Goal: Transaction & Acquisition: Purchase product/service

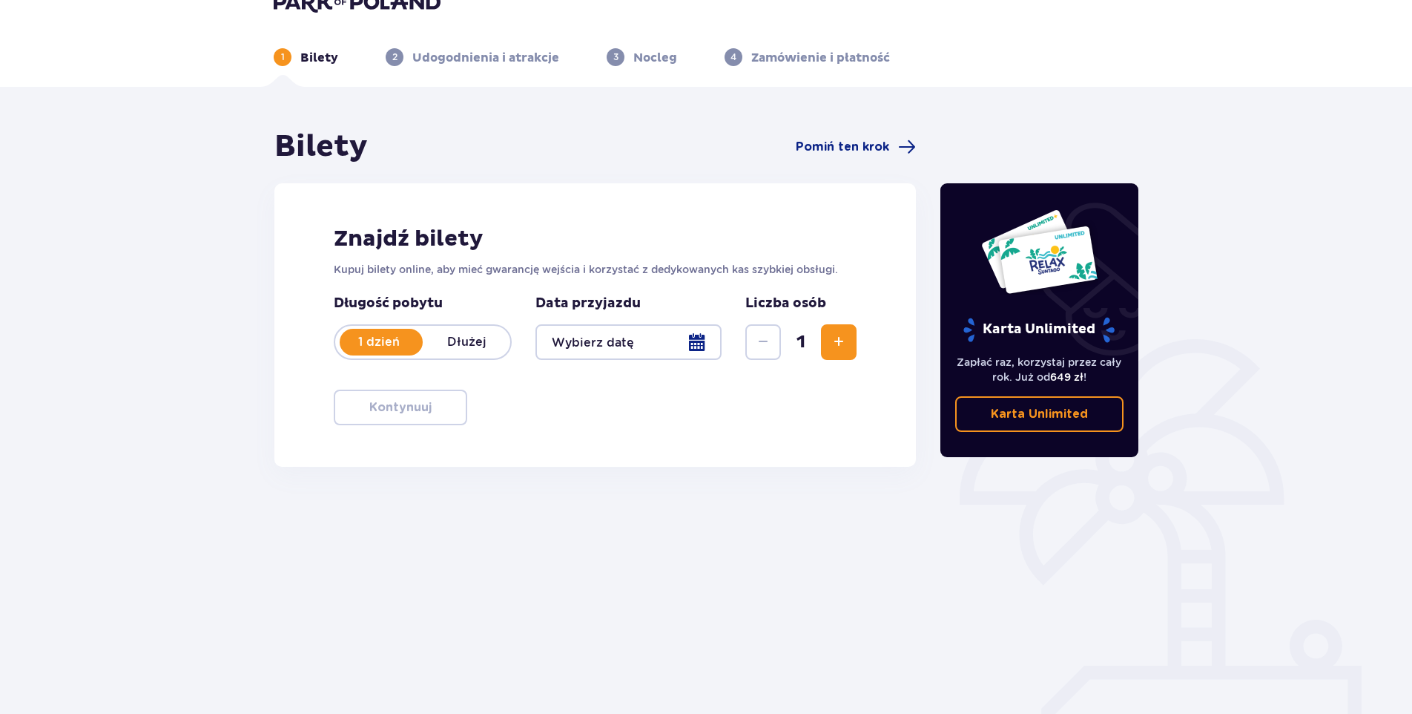
scroll to position [53, 0]
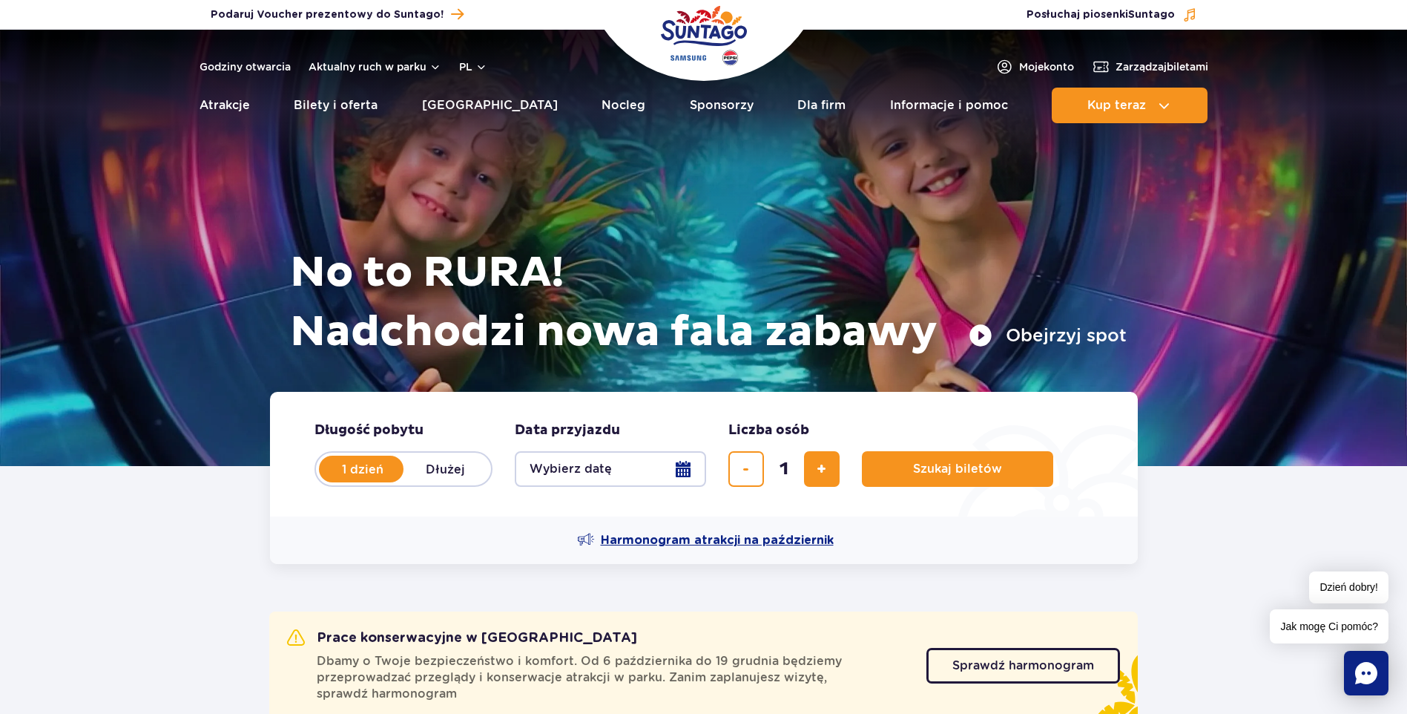
click at [714, 547] on span "Harmonogram atrakcji na październik" at bounding box center [717, 540] width 233 height 16
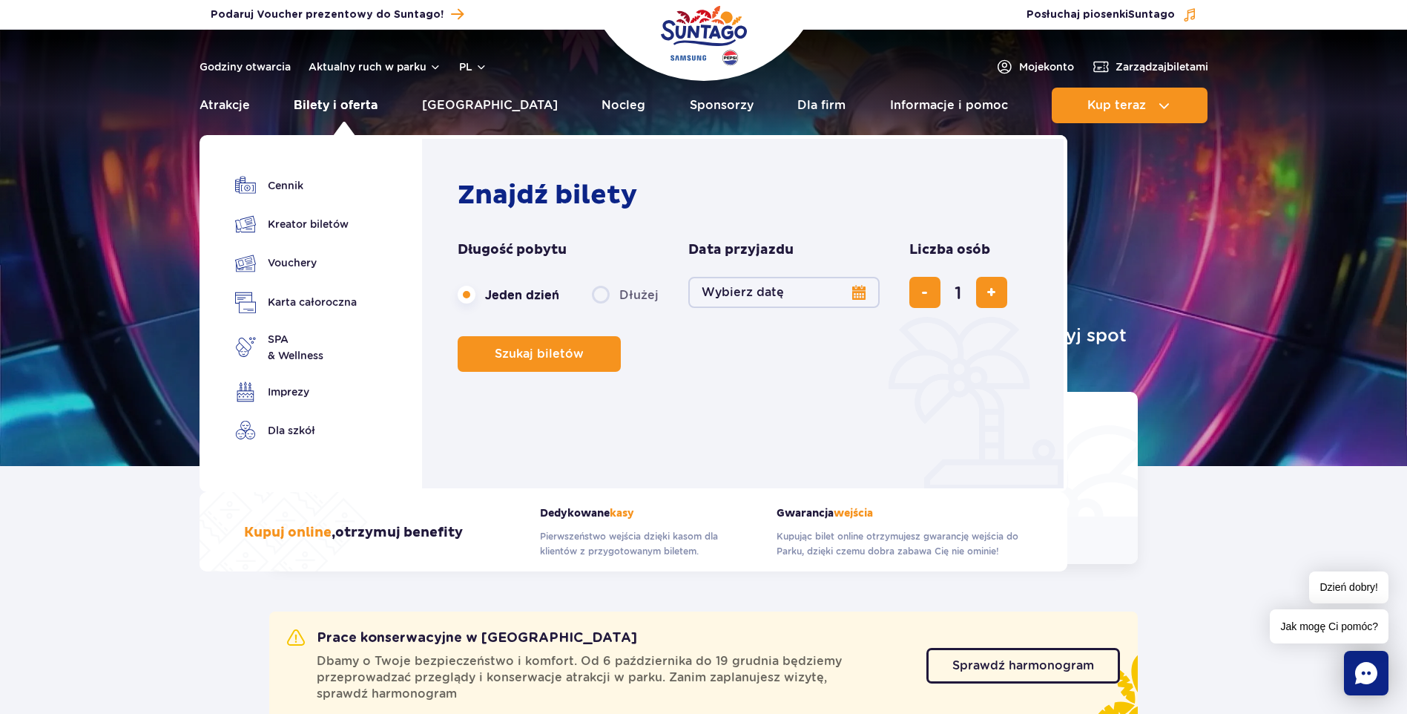
click at [353, 102] on link "Bilety i oferta" at bounding box center [336, 106] width 84 height 36
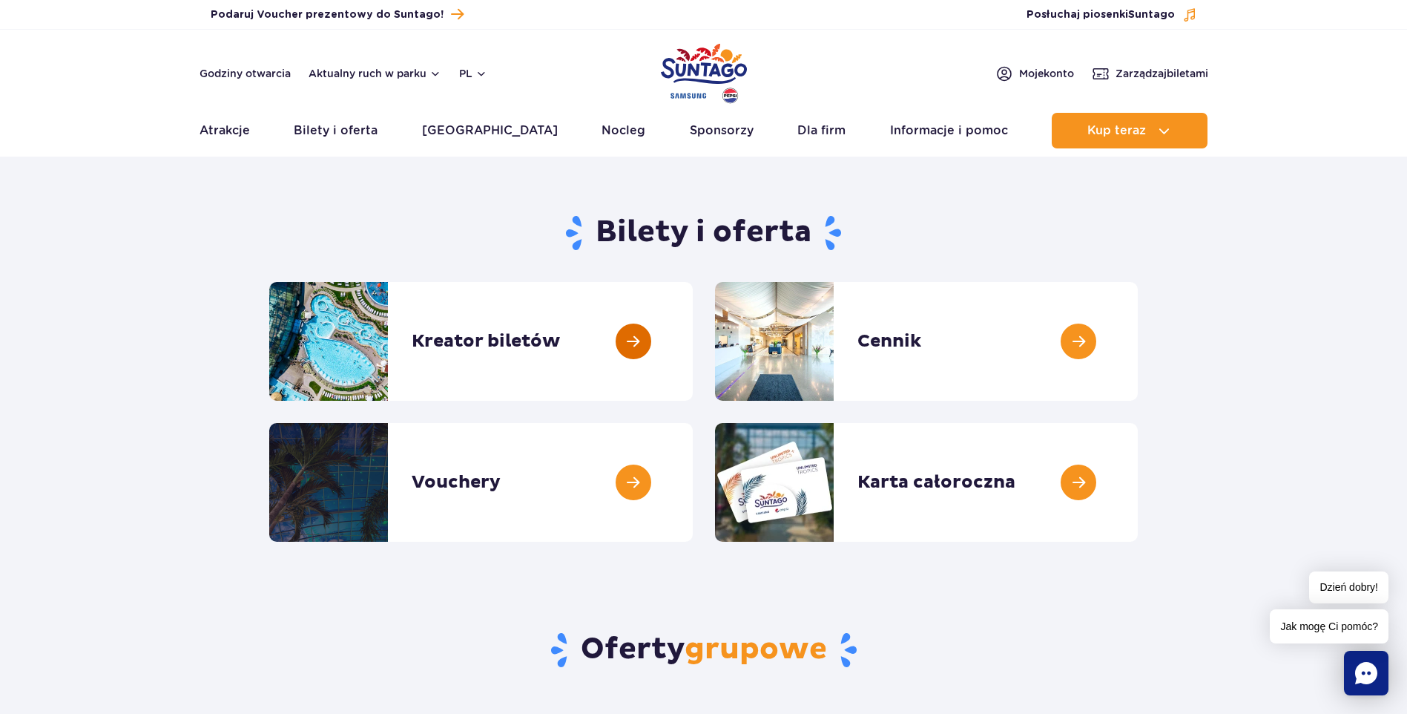
click at [693, 341] on link at bounding box center [693, 341] width 0 height 119
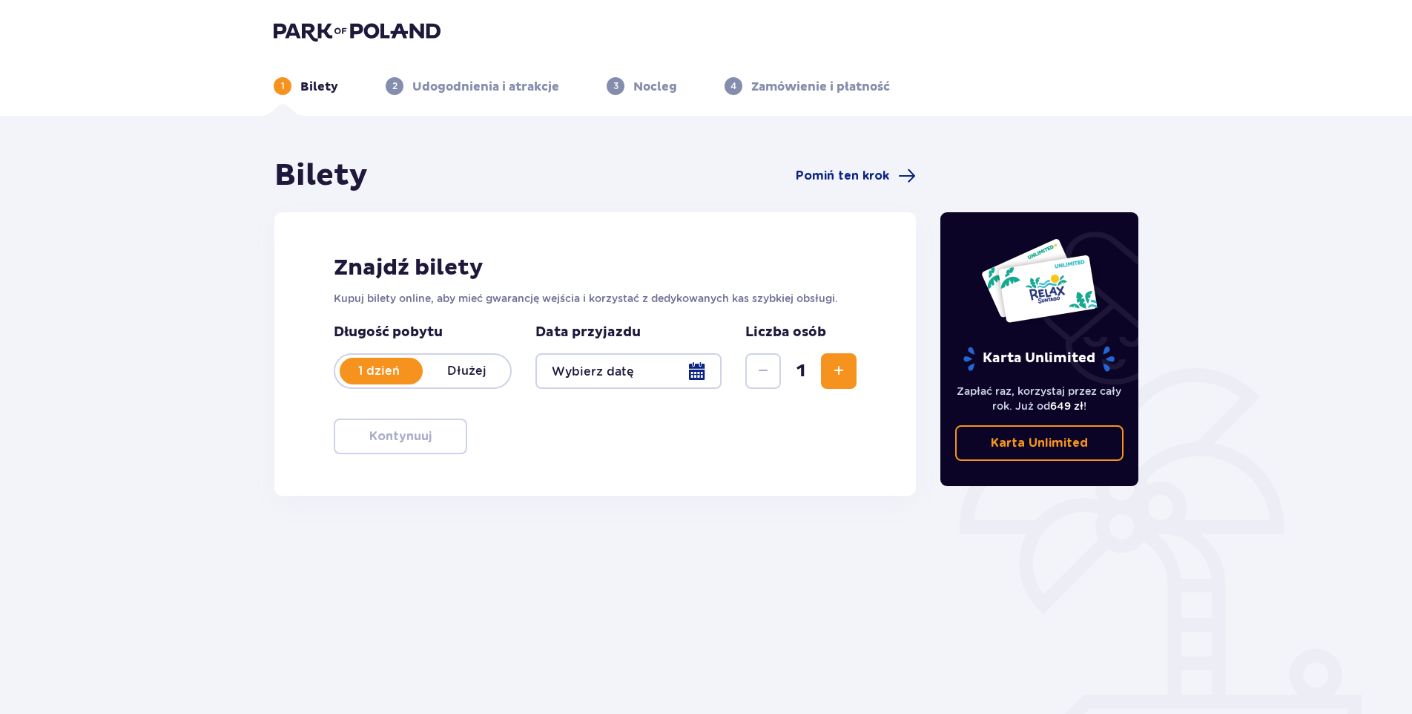
click at [705, 371] on div at bounding box center [629, 371] width 186 height 36
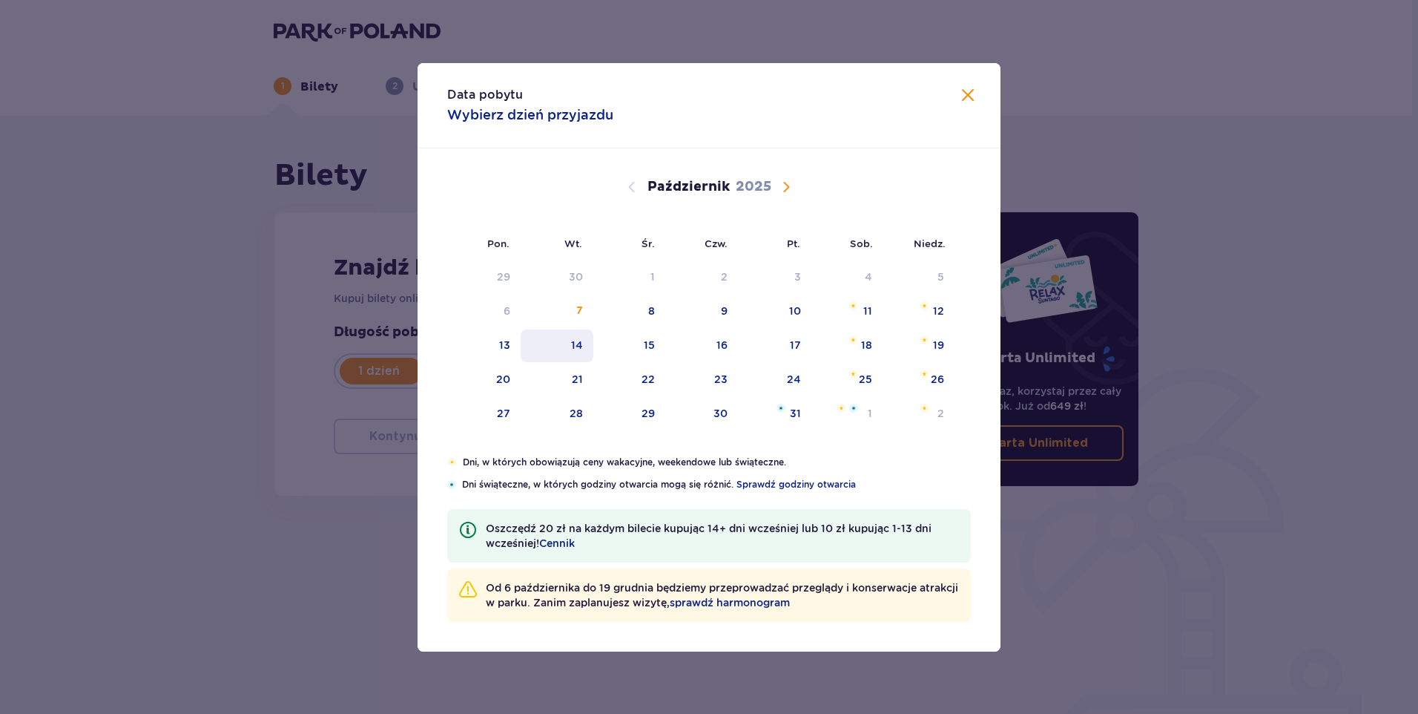
click at [579, 341] on div "14" at bounding box center [577, 344] width 12 height 15
type input "14.10.25"
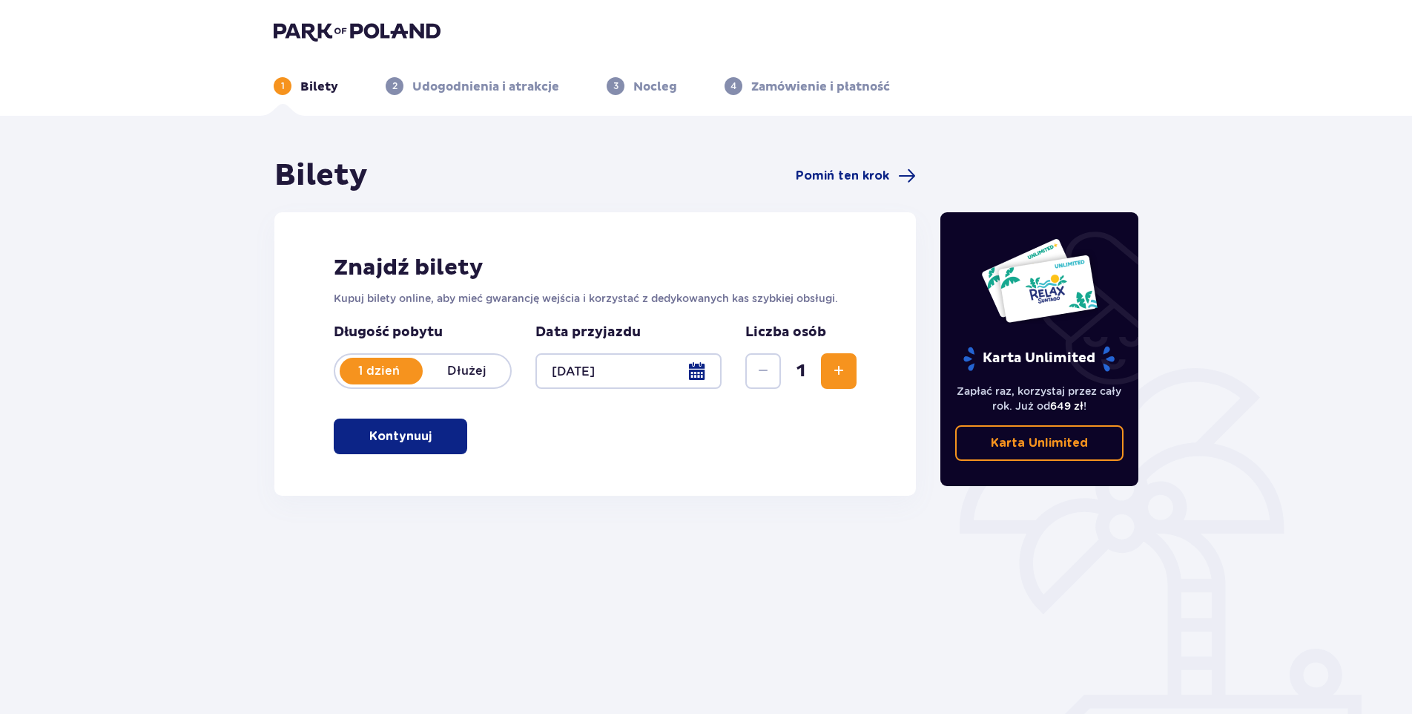
click at [416, 434] on p "Kontynuuj" at bounding box center [400, 436] width 62 height 16
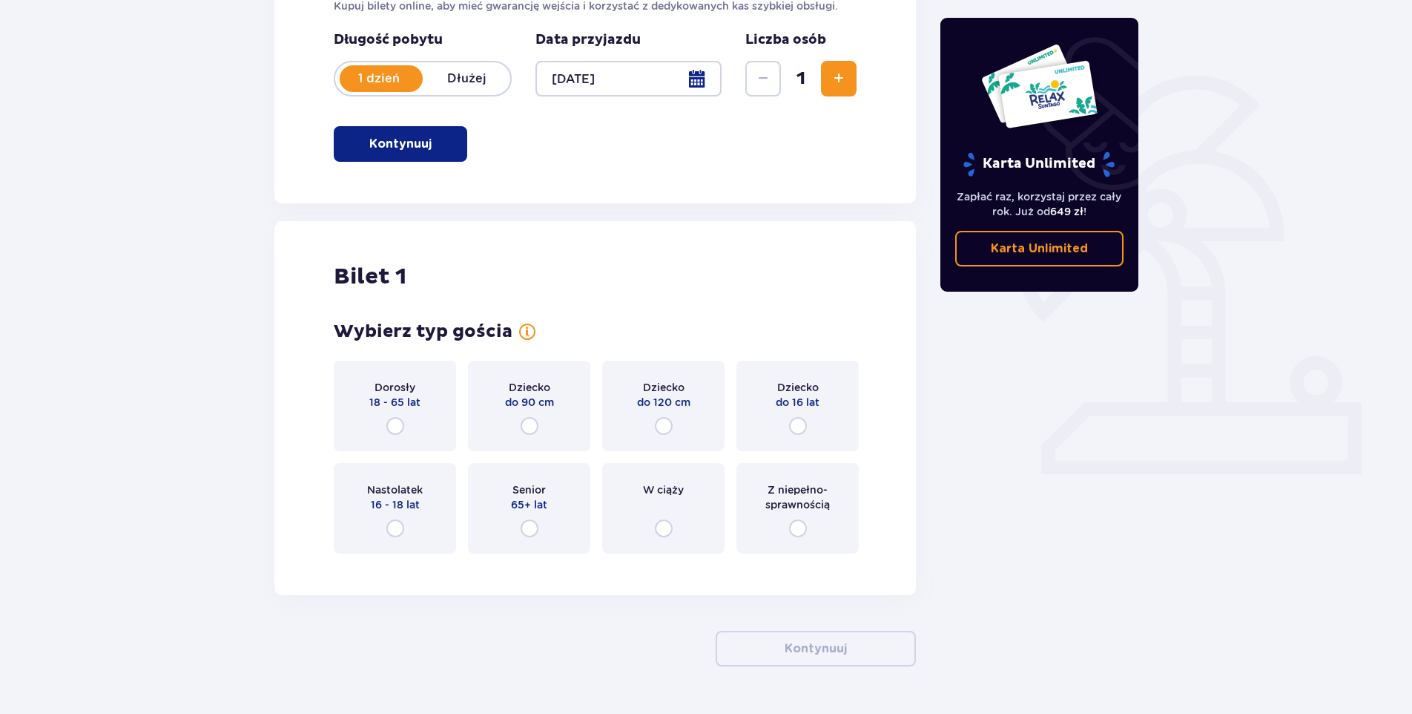
scroll to position [334, 0]
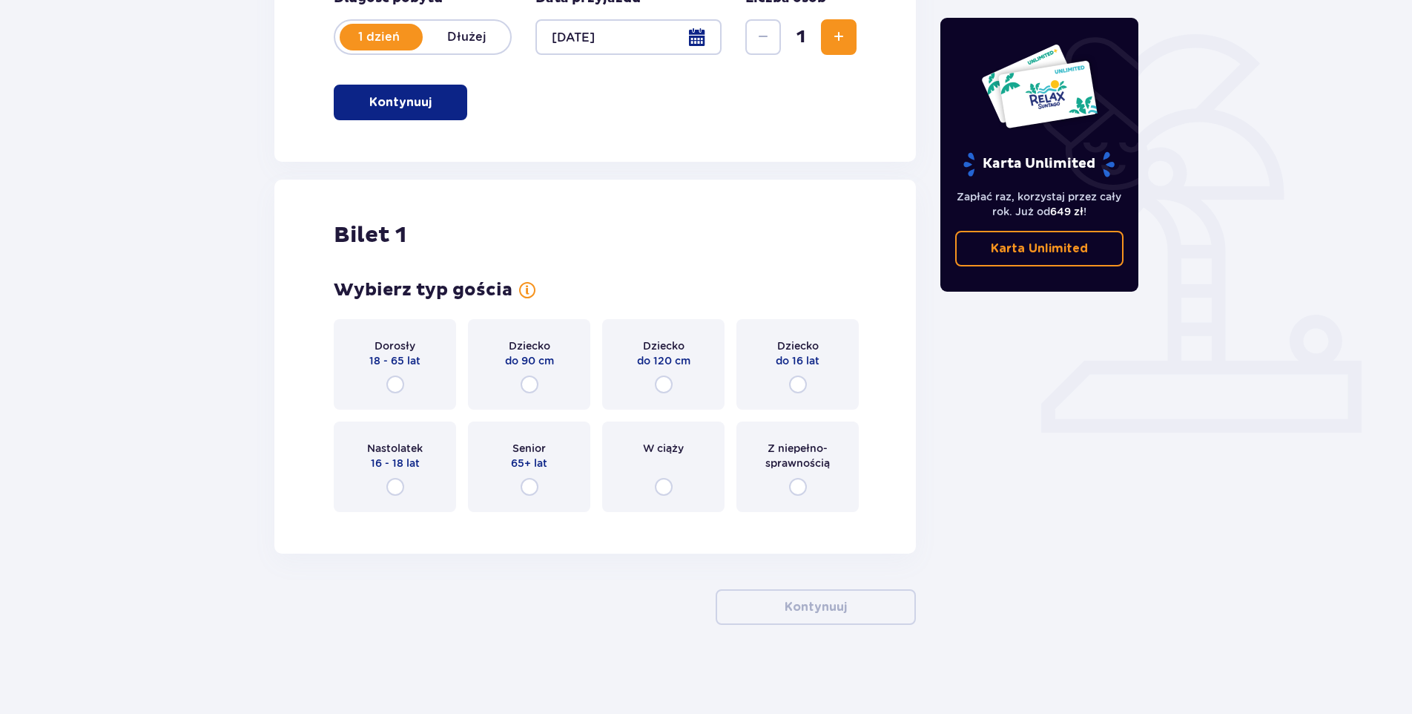
click at [800, 384] on input "radio" at bounding box center [798, 384] width 18 height 18
radio input "true"
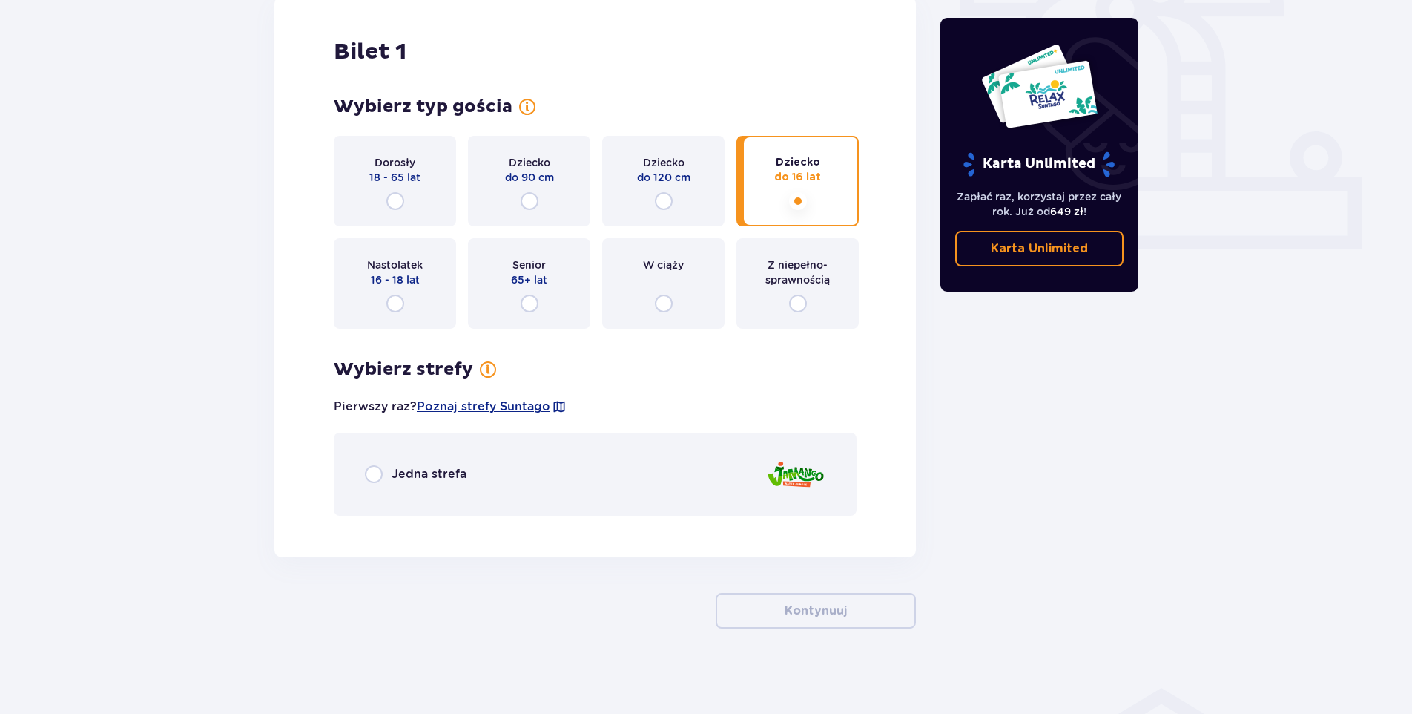
scroll to position [521, 0]
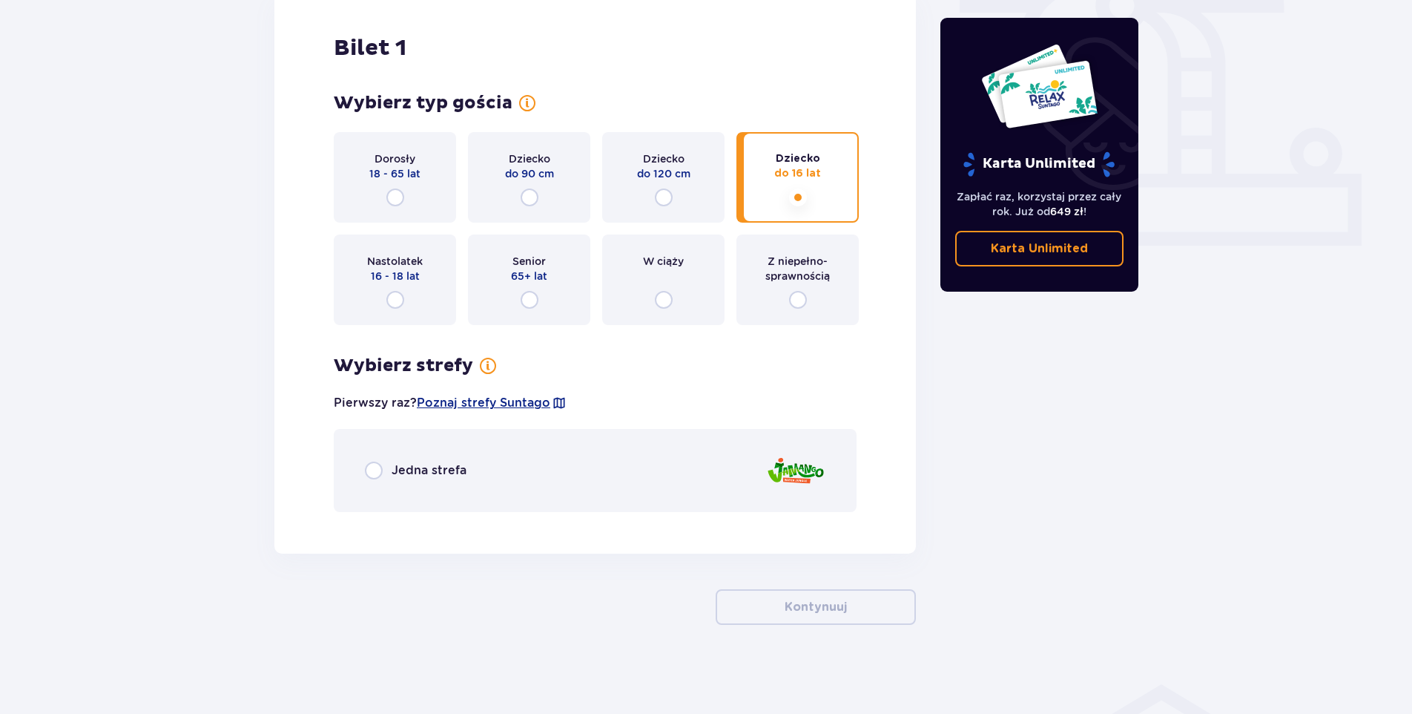
click at [453, 475] on span "Jedna strefa" at bounding box center [429, 470] width 75 height 16
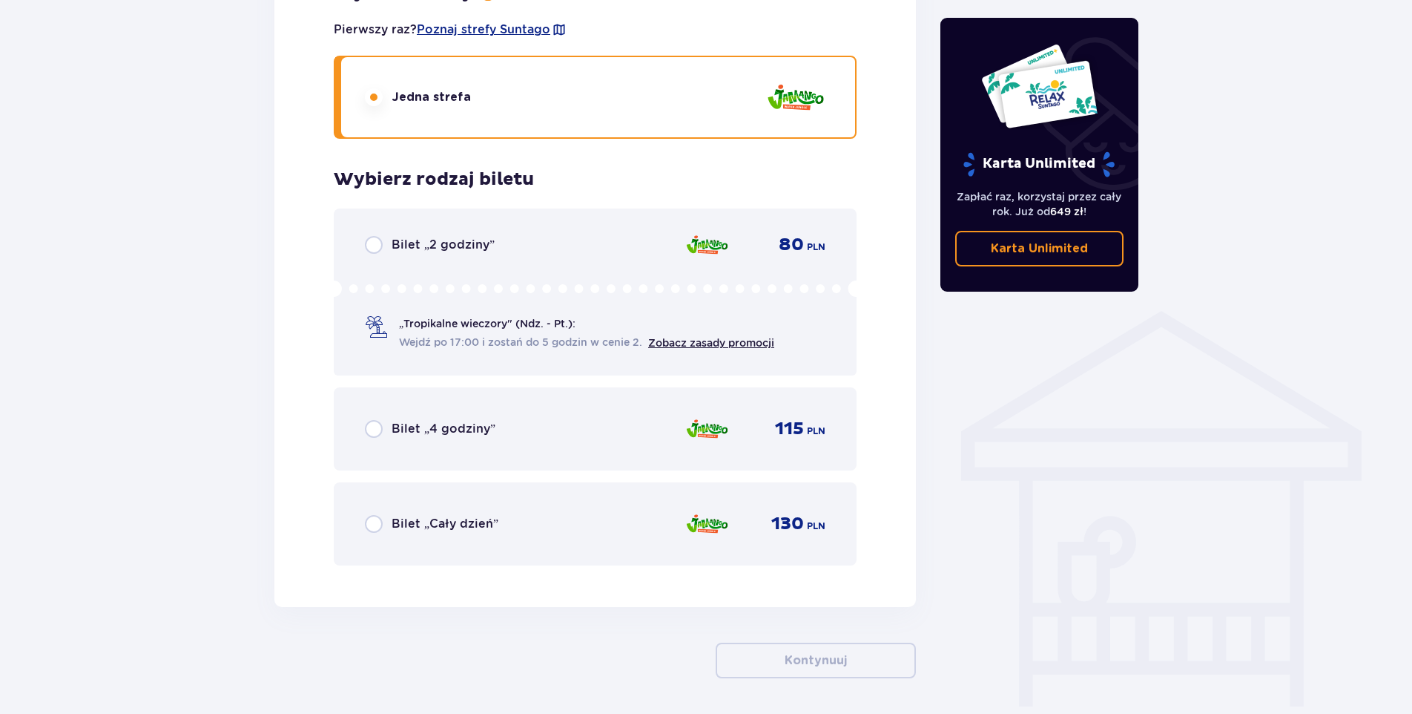
scroll to position [947, 0]
